Goal: Find specific page/section: Find specific page/section

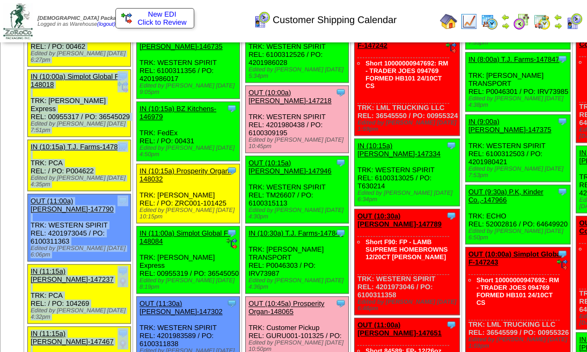
scroll to position [498, 0]
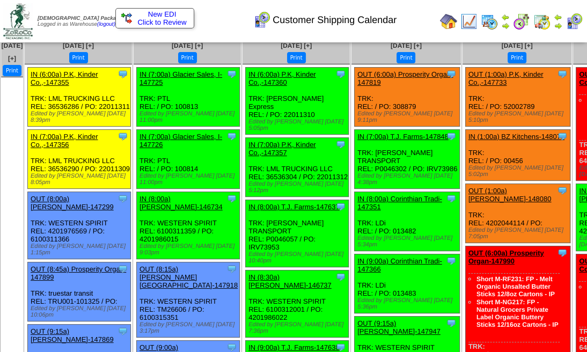
scroll to position [0, 0]
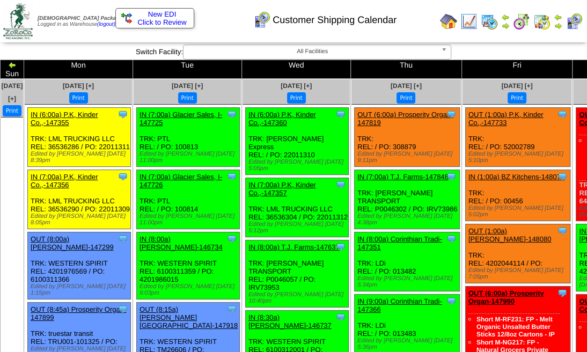
click at [574, 13] on img at bounding box center [574, 21] width 17 height 17
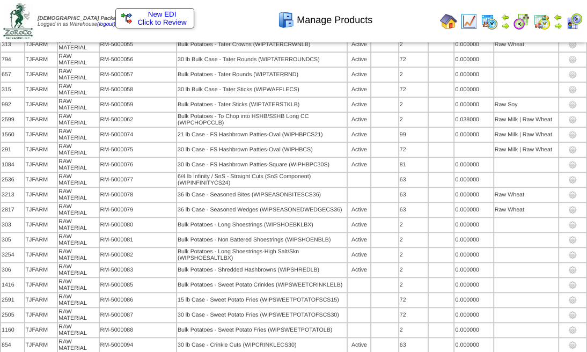
scroll to position [393, 0]
